Goal: Register for event/course

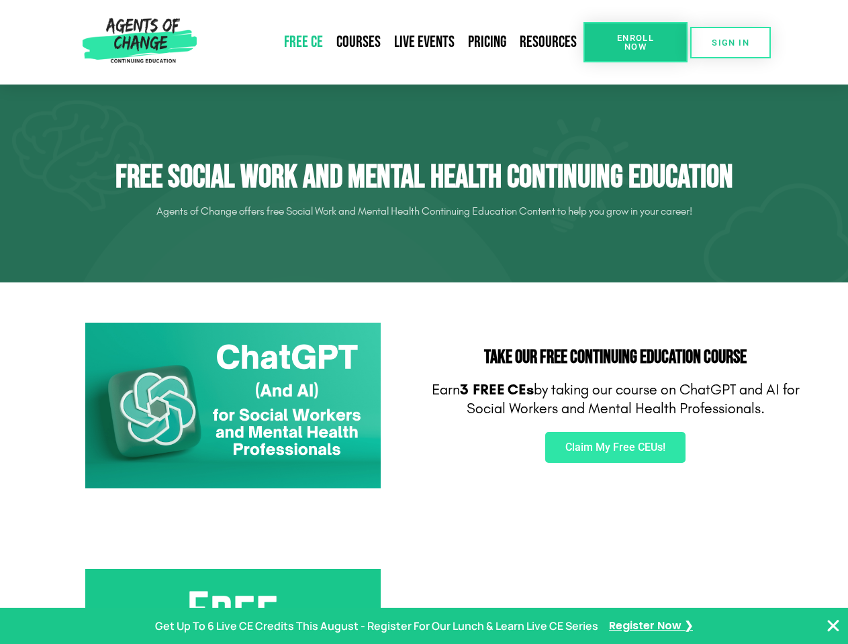
click at [424, 322] on div "Take Our FREE Continuing Education Course Earn 3 FREE CEs by taking our course …" at bounding box center [615, 406] width 383 height 180
click at [635, 42] on span "Enroll Now" at bounding box center [635, 42] width 61 height 17
click at [730, 42] on span "SIGN IN" at bounding box center [730, 42] width 38 height 9
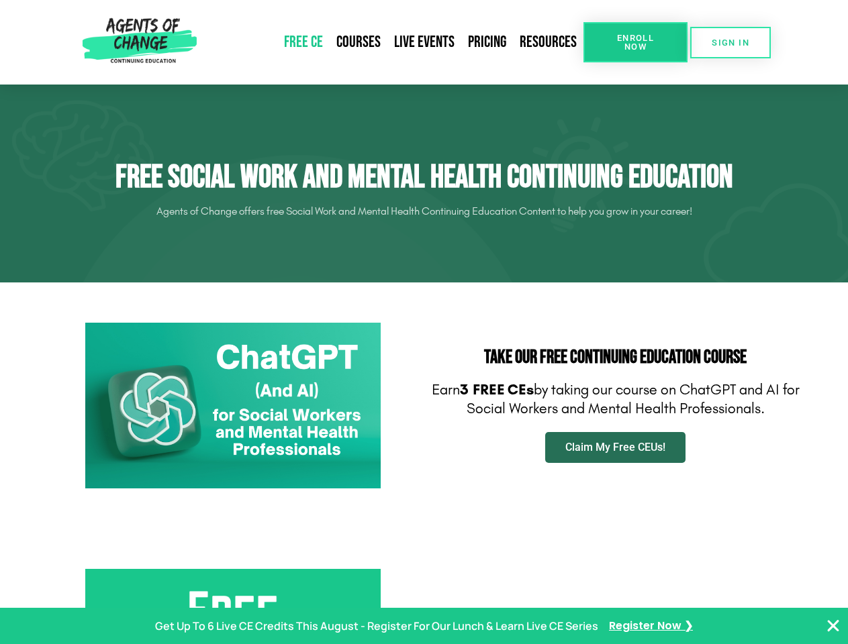
click at [615, 448] on span "Claim My Free CEUs!" at bounding box center [615, 447] width 100 height 11
click at [424, 626] on p "Get Up To 6 Live CE Credits This August - Register For Our Lunch & Learn Live C…" at bounding box center [376, 626] width 443 height 19
click at [833, 626] on icon "Close Banner" at bounding box center [833, 626] width 16 height 16
